Goal: Task Accomplishment & Management: Manage account settings

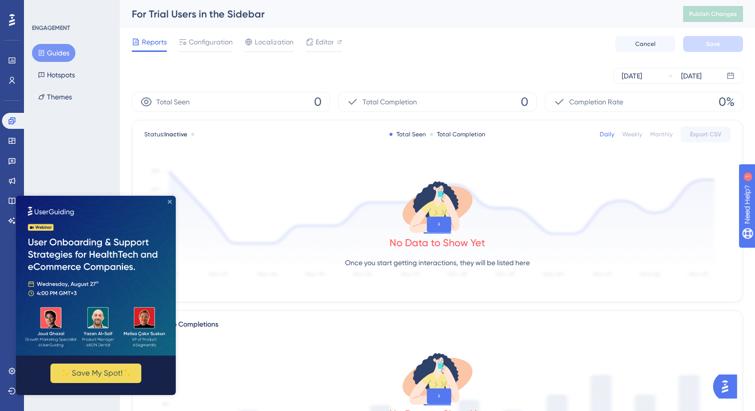
click at [168, 200] on icon "Close Preview" at bounding box center [170, 202] width 4 height 4
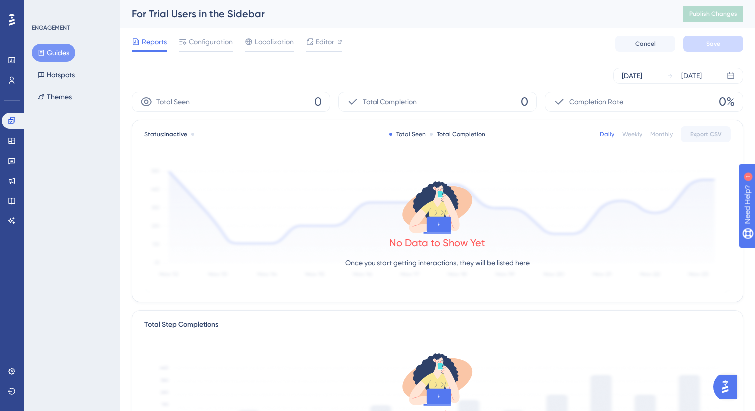
click at [57, 57] on button "Guides" at bounding box center [53, 53] width 43 height 18
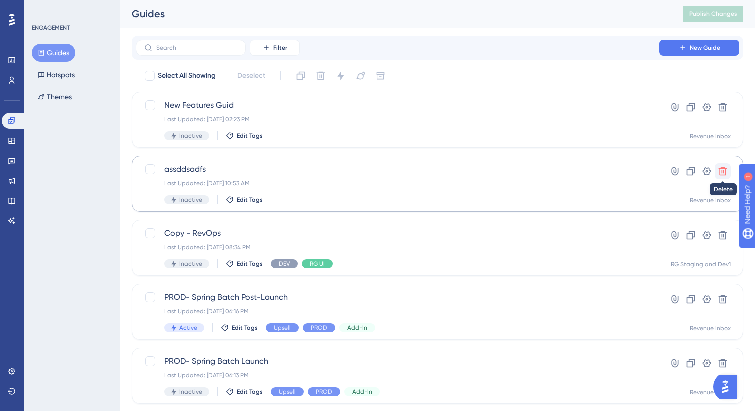
click at [721, 174] on icon at bounding box center [723, 171] width 10 height 10
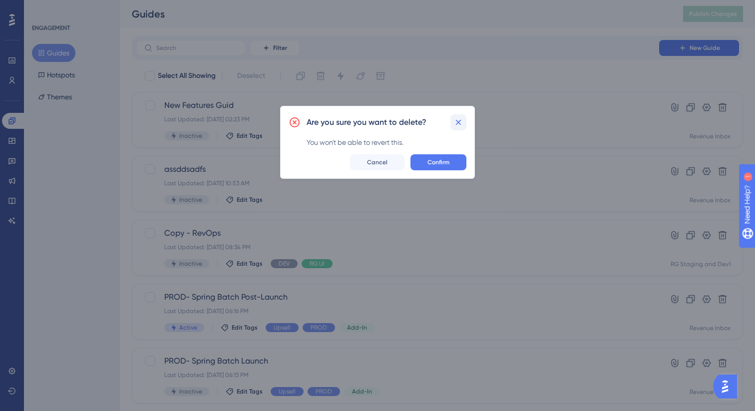
click at [458, 122] on icon at bounding box center [458, 121] width 5 height 5
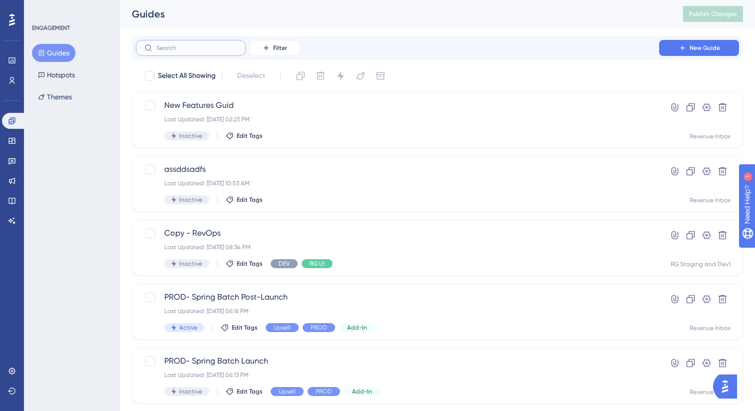
click at [194, 49] on input "text" at bounding box center [196, 47] width 81 height 7
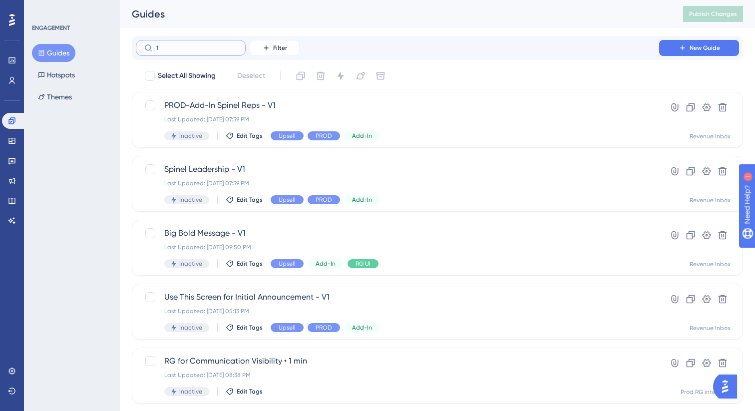
type input "15"
checkbox input "true"
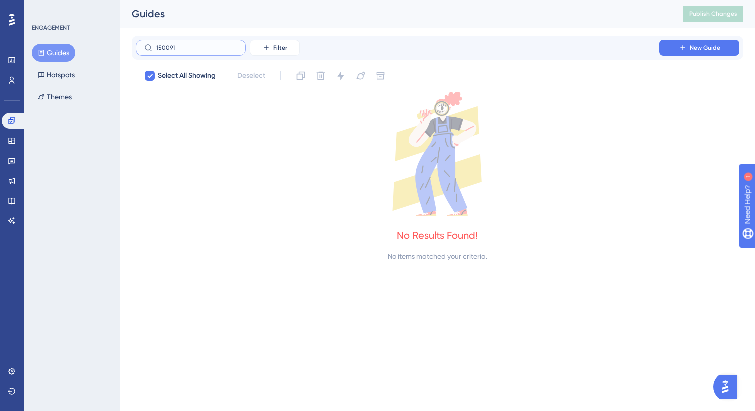
type input "150091"
click at [151, 74] on icon at bounding box center [150, 76] width 6 height 8
click at [188, 47] on input "150091" at bounding box center [196, 47] width 81 height 7
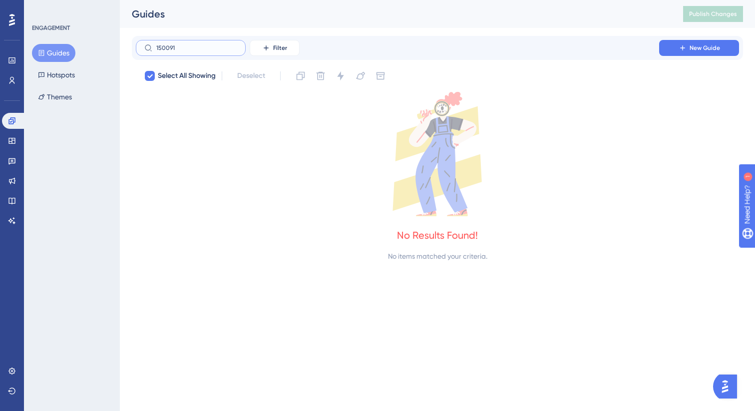
checkbox input "false"
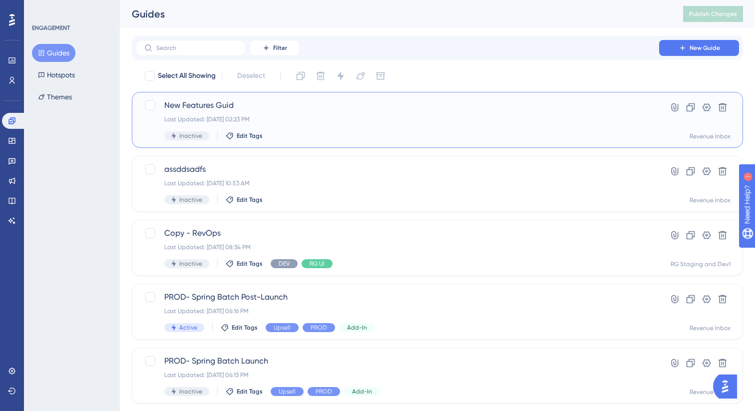
click at [351, 115] on div "Last Updated: [DATE] 02:23 PM" at bounding box center [397, 119] width 466 height 8
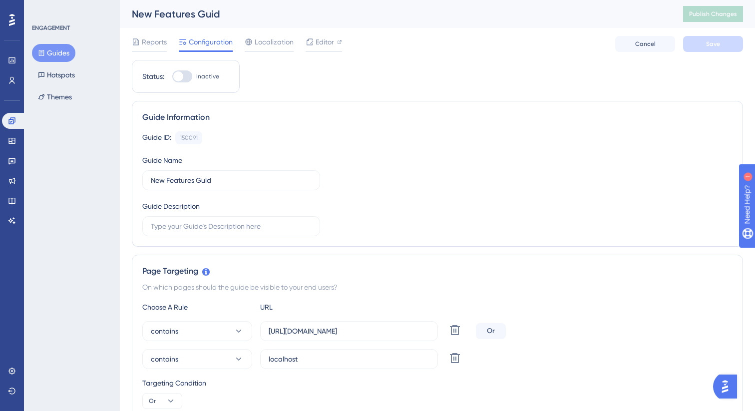
click at [187, 76] on div at bounding box center [182, 76] width 20 height 12
click at [172, 76] on input "Inactive" at bounding box center [172, 76] width 0 height 0
checkbox input "true"
click at [720, 44] on span "Save" at bounding box center [713, 44] width 14 height 8
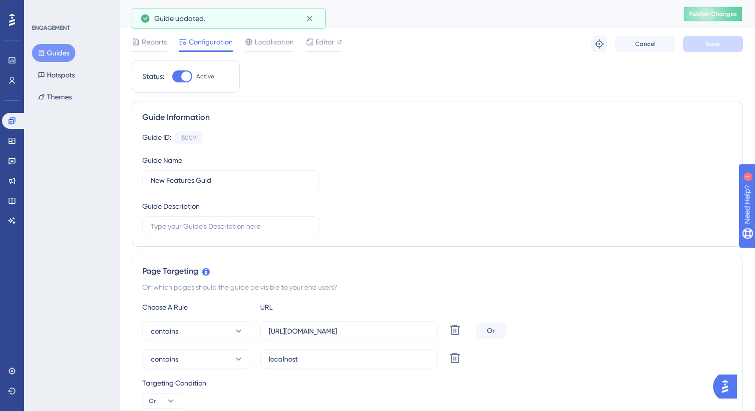
click at [703, 13] on span "Publish Changes" at bounding box center [713, 14] width 48 height 8
